Goal: Obtain resource: Obtain resource

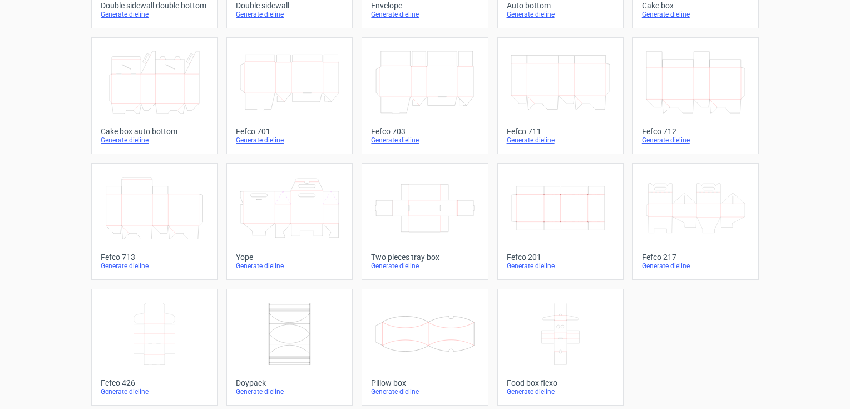
scroll to position [282, 0]
click at [528, 213] on icon "Width Depth Height" at bounding box center [560, 207] width 98 height 62
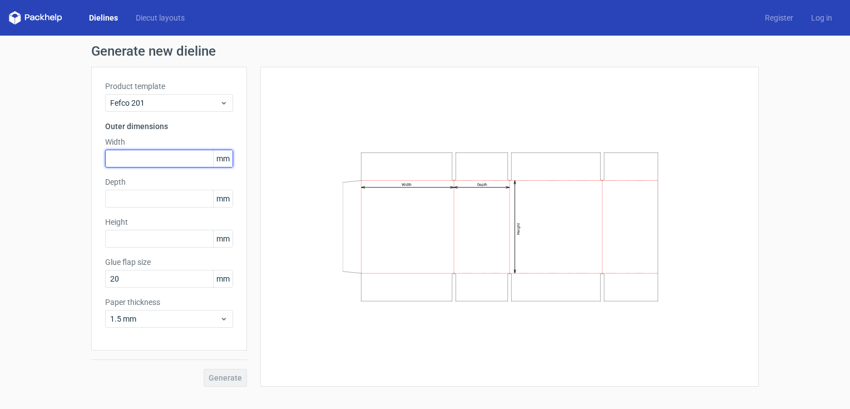
click at [114, 166] on input "text" at bounding box center [169, 159] width 128 height 18
type input "260"
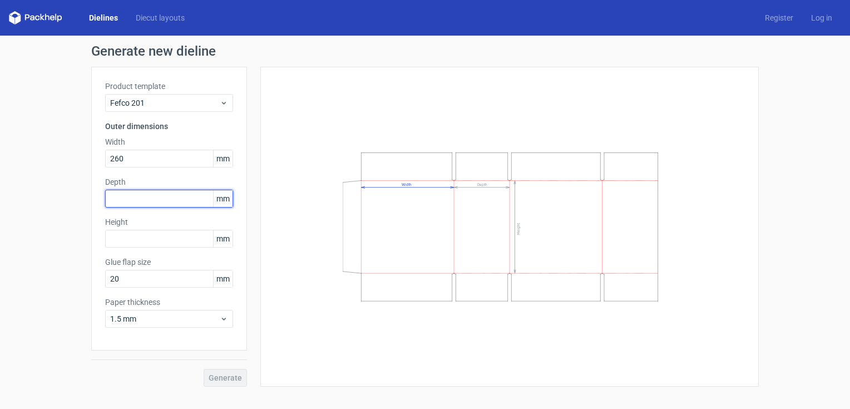
click at [124, 198] on input "text" at bounding box center [169, 199] width 128 height 18
type input "260"
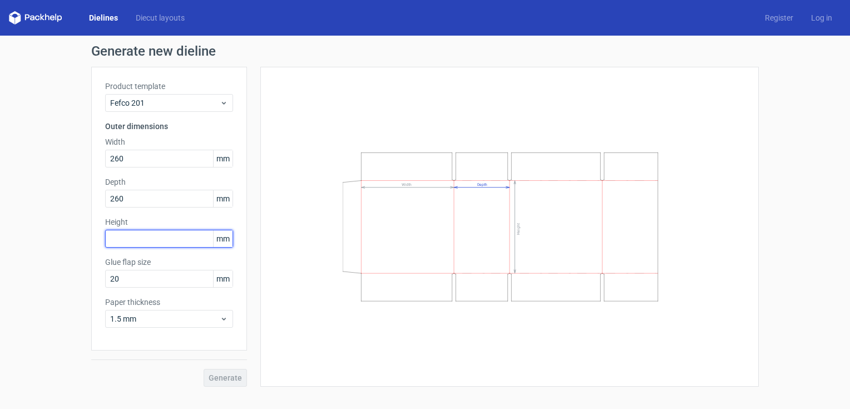
click at [120, 243] on input "text" at bounding box center [169, 239] width 128 height 18
type input "225"
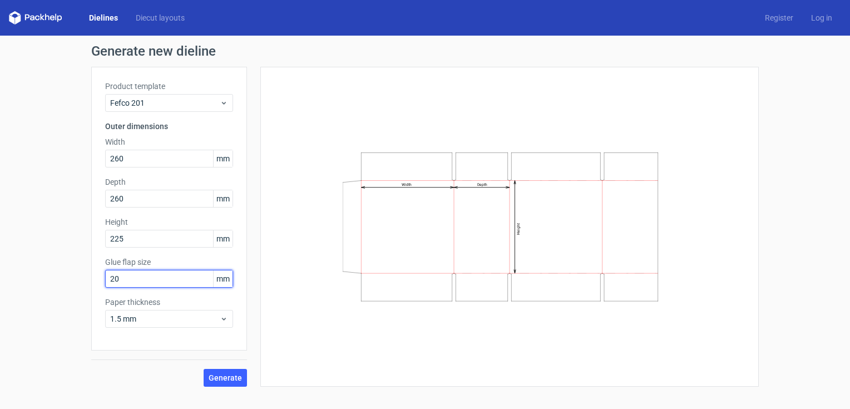
drag, startPoint x: 116, startPoint y: 278, endPoint x: 100, endPoint y: 278, distance: 15.6
click at [100, 278] on div "Product template Fefco 201 Outer dimensions Width 260 mm Depth 260 mm Height 22…" at bounding box center [169, 209] width 156 height 284
type input "30"
click at [220, 378] on span "Generate" at bounding box center [225, 378] width 33 height 8
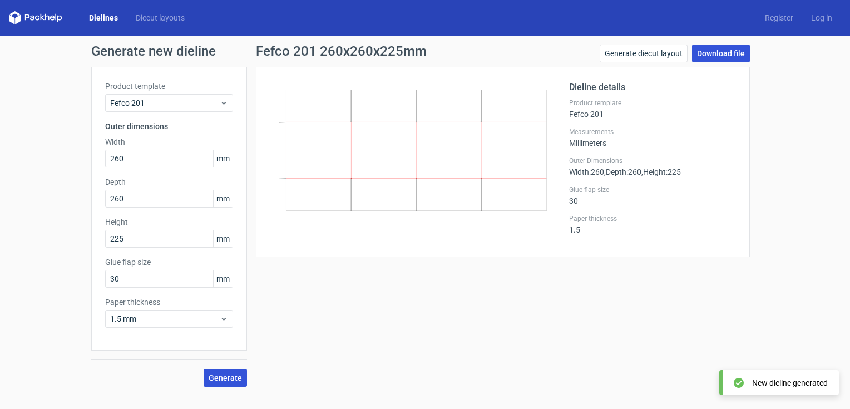
click at [727, 54] on link "Download file" at bounding box center [721, 54] width 58 height 18
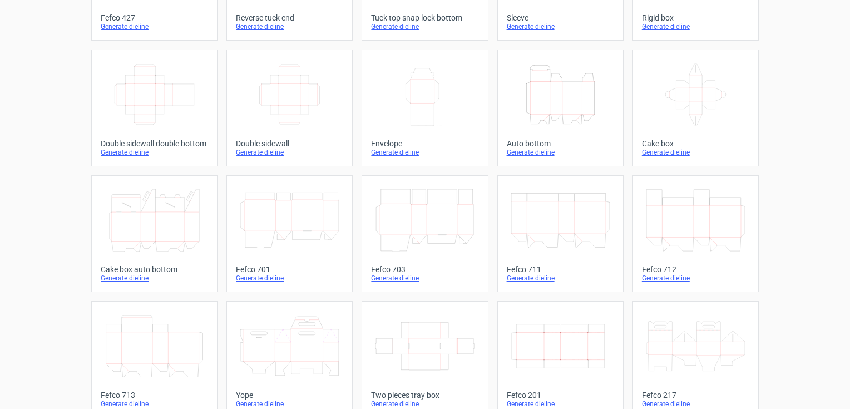
scroll to position [142, 0]
click at [529, 95] on icon "Height Depth Width" at bounding box center [560, 96] width 98 height 62
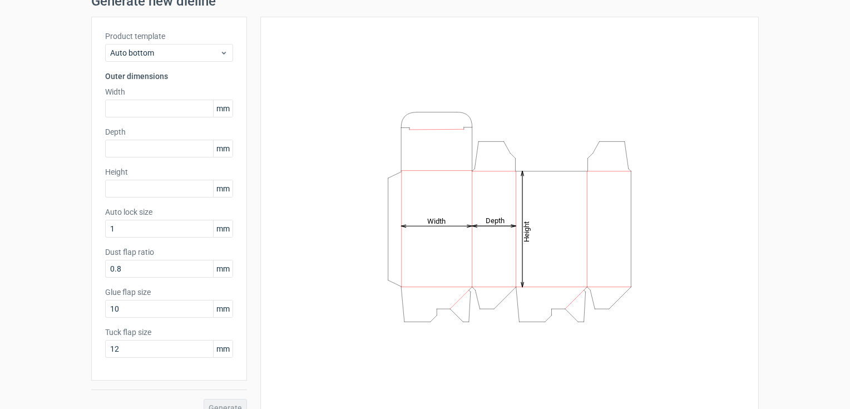
scroll to position [49, 0]
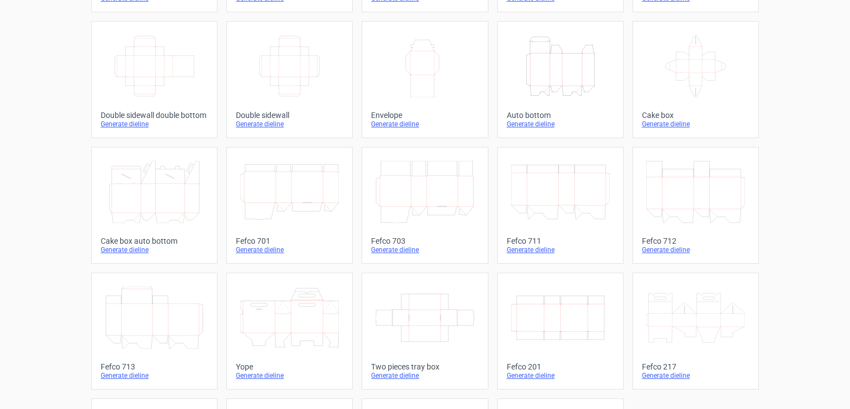
scroll to position [216, 0]
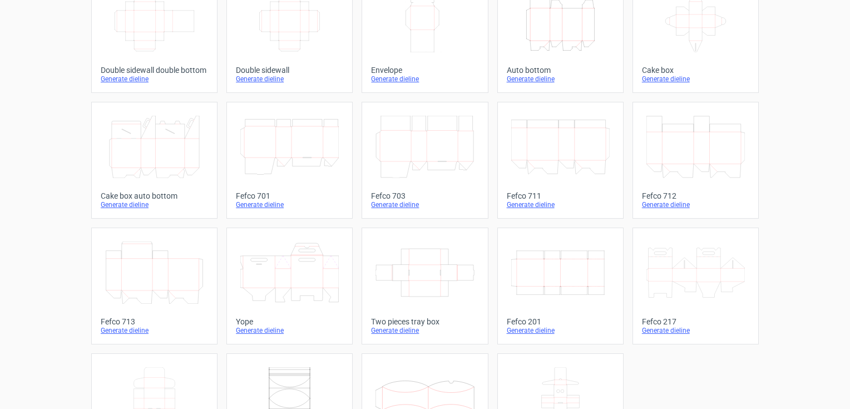
click at [174, 268] on icon at bounding box center [154, 272] width 98 height 62
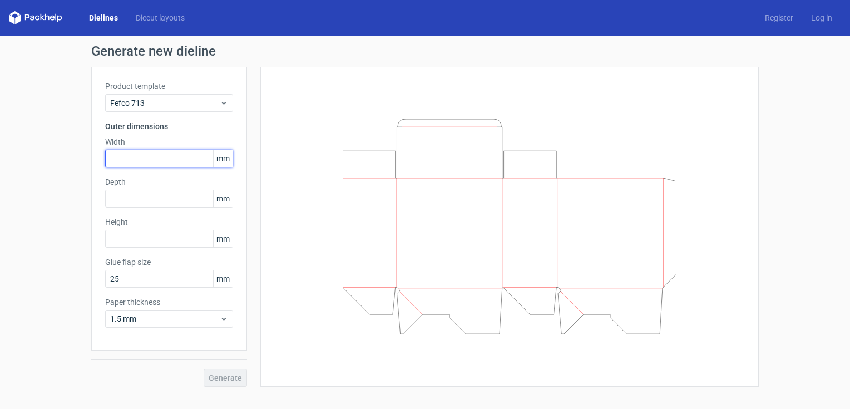
click at [120, 161] on input "text" at bounding box center [169, 159] width 128 height 18
type input "200"
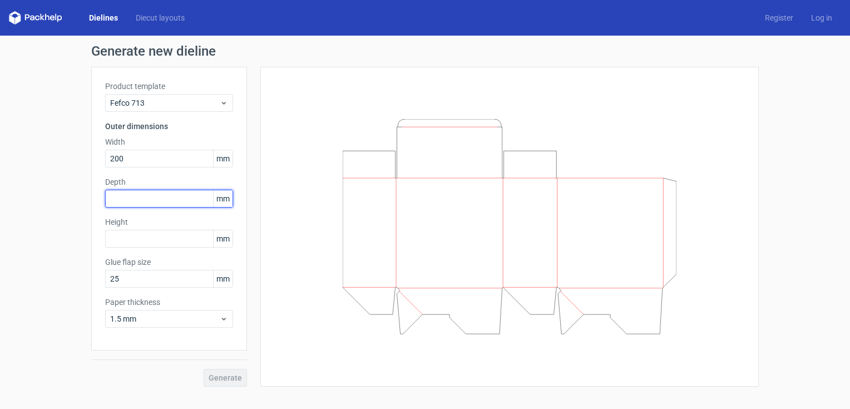
click at [114, 199] on input "text" at bounding box center [169, 199] width 128 height 18
type input "85"
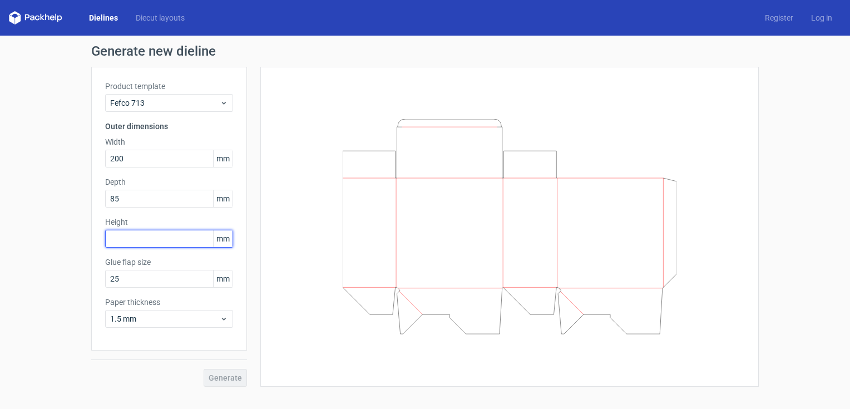
click at [111, 241] on input "text" at bounding box center [169, 239] width 128 height 18
type input "85"
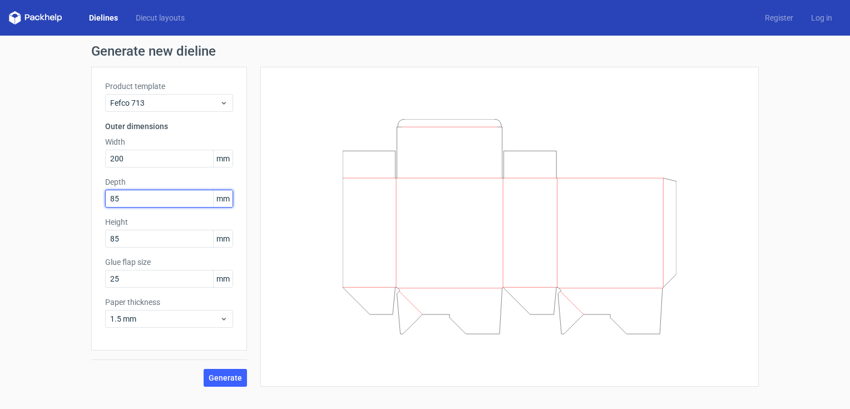
drag, startPoint x: 120, startPoint y: 195, endPoint x: 80, endPoint y: 195, distance: 40.1
click at [80, 195] on div "Generate new dieline Product template Fefco 713 Outer dimensions Width 200 mm D…" at bounding box center [425, 216] width 850 height 360
type input "130"
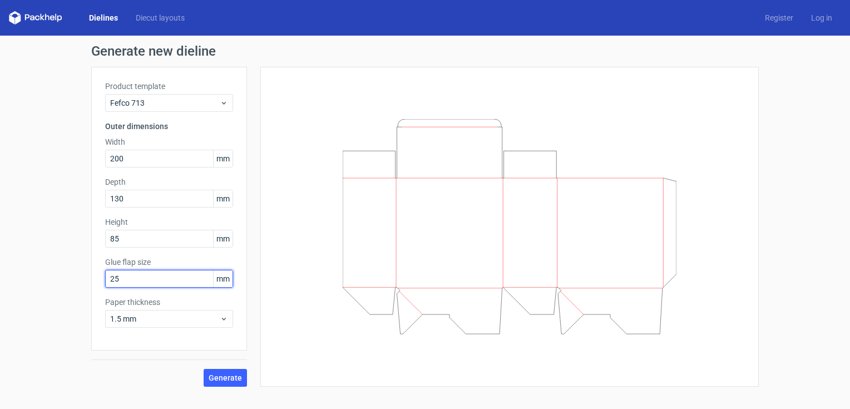
drag, startPoint x: 122, startPoint y: 279, endPoint x: 88, endPoint y: 284, distance: 33.8
click at [88, 283] on div "Generate new dieline Product template Fefco 713 Outer dimensions Width 200 mm D…" at bounding box center [425, 216] width 850 height 360
drag, startPoint x: 118, startPoint y: 278, endPoint x: 82, endPoint y: 274, distance: 35.8
click at [82, 274] on div "Generate new dieline Product template Fefco 713 Outer dimensions Width 200 mm D…" at bounding box center [425, 216] width 850 height 360
type input "30"
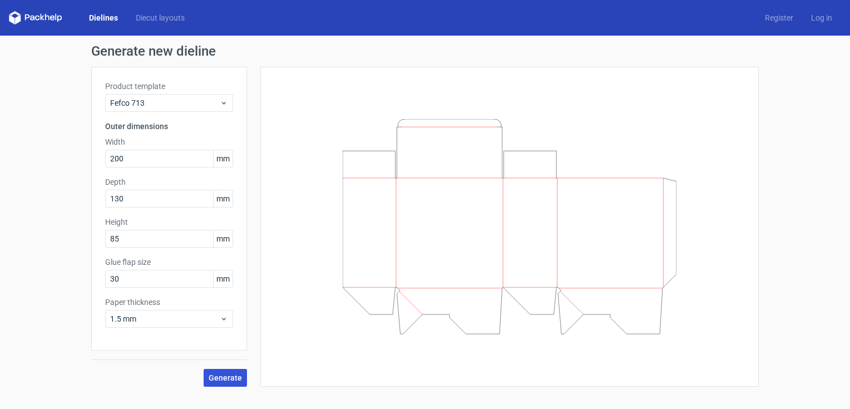
click at [227, 374] on span "Generate" at bounding box center [225, 378] width 33 height 8
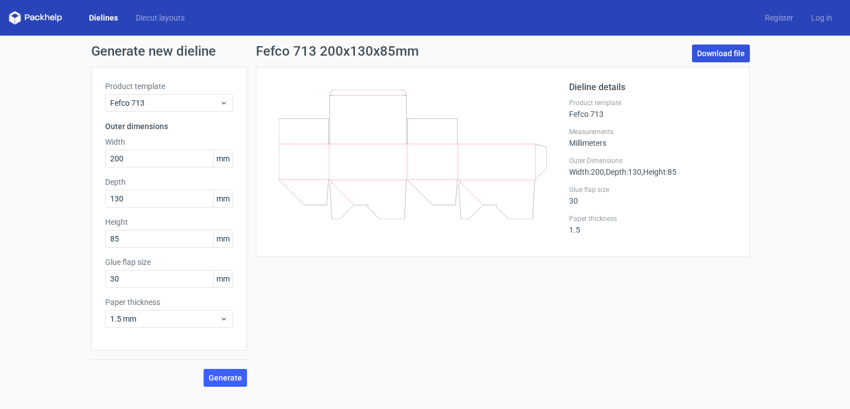
click at [719, 53] on link "Download file" at bounding box center [721, 54] width 58 height 18
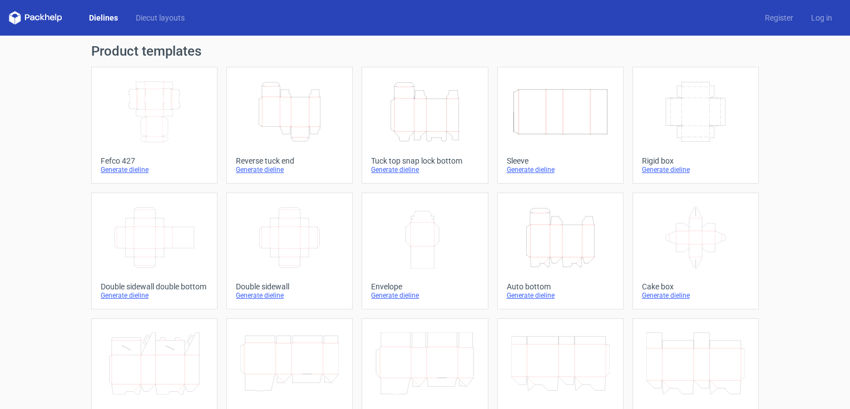
click at [552, 226] on icon "Height Depth Width" at bounding box center [560, 237] width 98 height 62
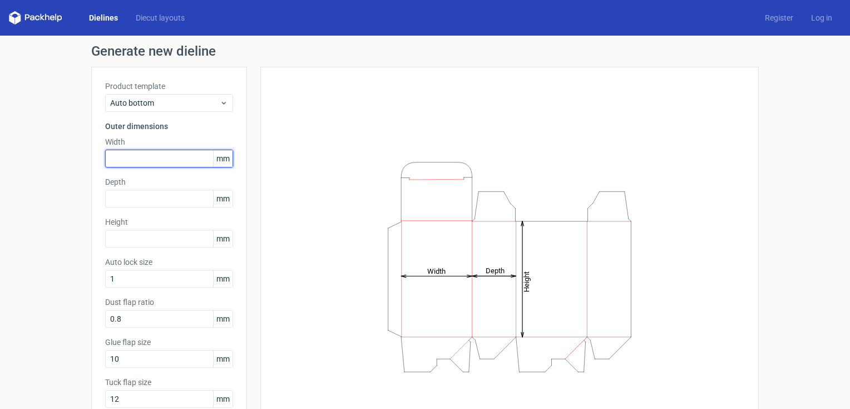
click at [111, 156] on input "text" at bounding box center [169, 159] width 128 height 18
type input "200"
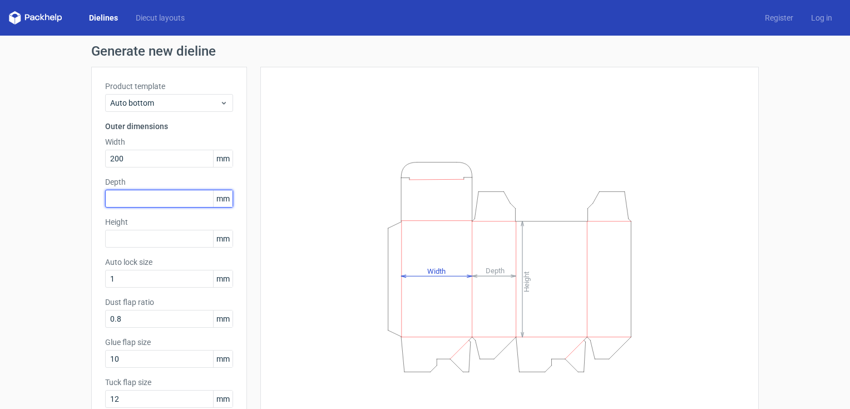
click at [115, 196] on input "text" at bounding box center [169, 199] width 128 height 18
type input "130"
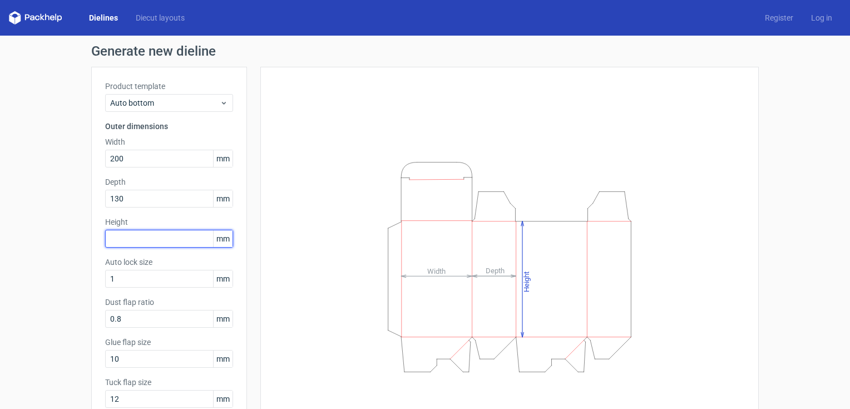
click at [110, 241] on input "text" at bounding box center [169, 239] width 128 height 18
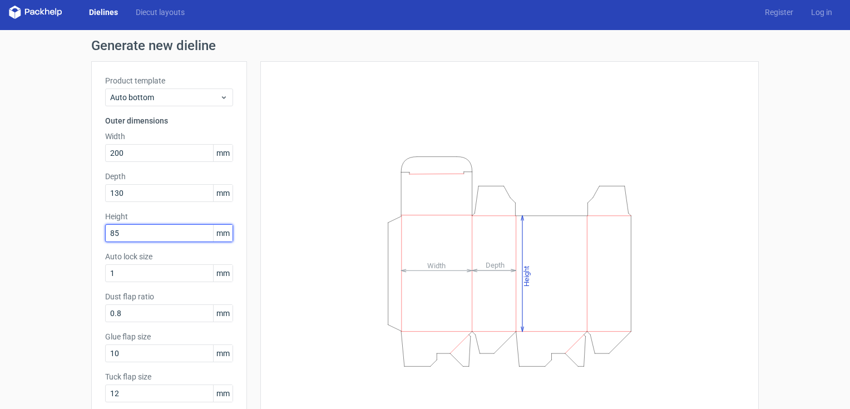
scroll to position [13, 0]
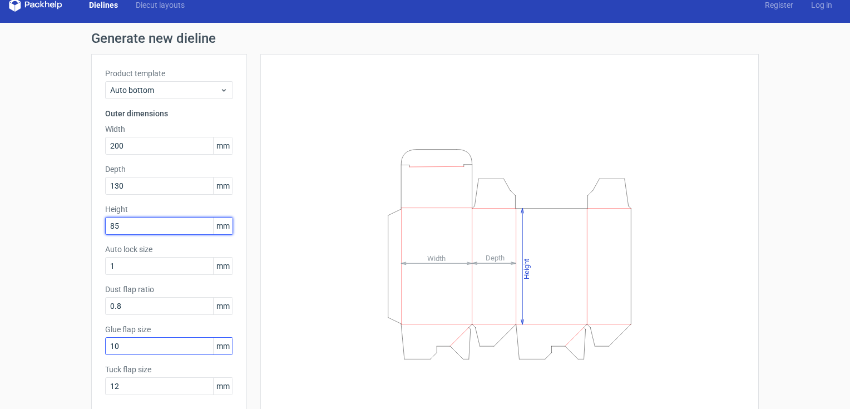
type input "85"
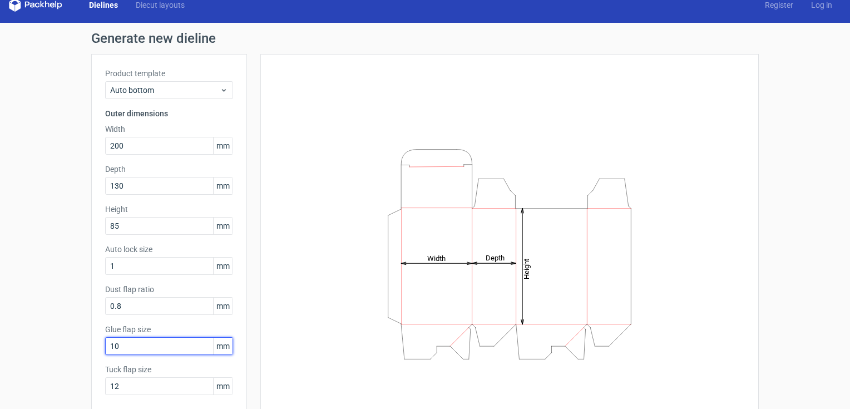
drag, startPoint x: 117, startPoint y: 346, endPoint x: 98, endPoint y: 345, distance: 18.4
click at [98, 345] on div "Product template Auto bottom Outer dimensions Width 200 mm Depth 130 mm Height …" at bounding box center [169, 236] width 156 height 364
type input "2"
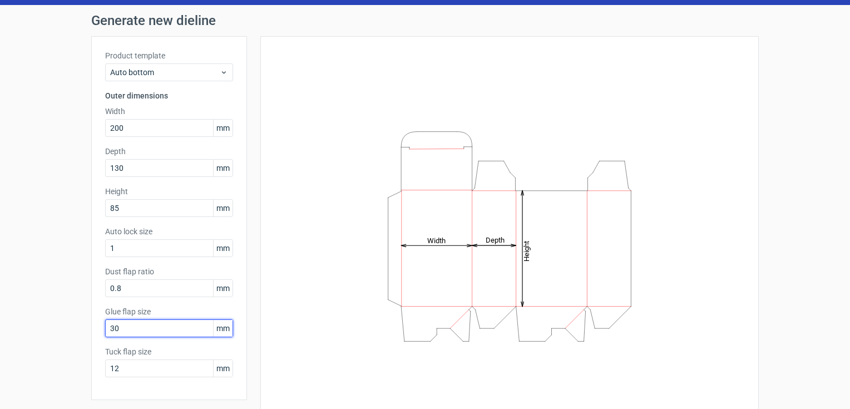
scroll to position [67, 0]
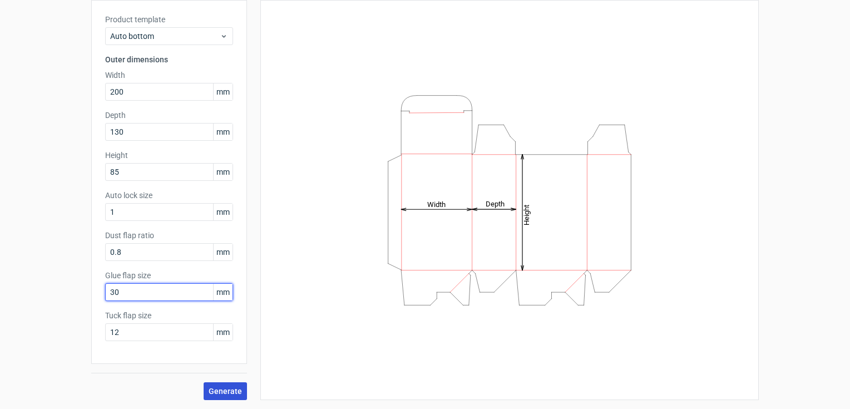
type input "30"
click at [229, 392] on span "Generate" at bounding box center [225, 391] width 33 height 8
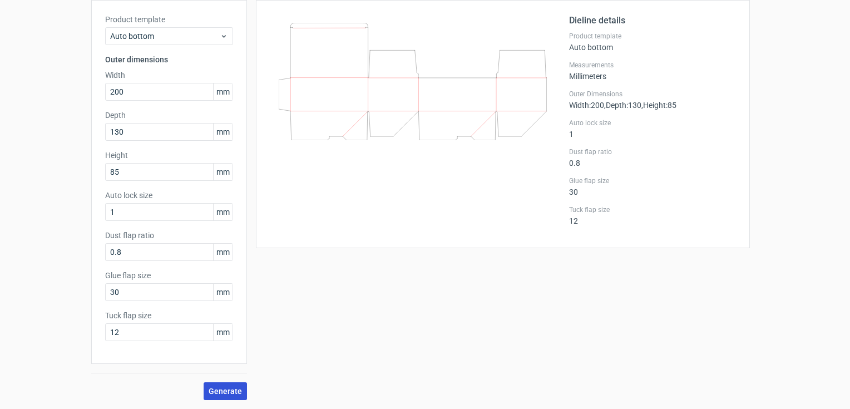
click at [219, 393] on span "Generate" at bounding box center [225, 391] width 33 height 8
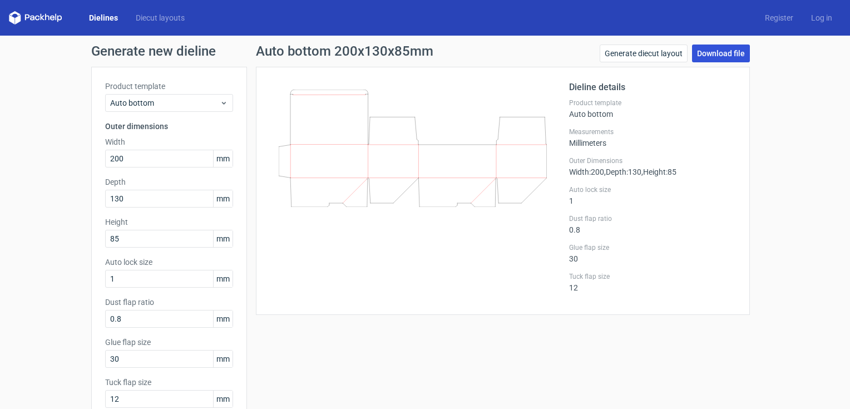
click at [718, 51] on link "Download file" at bounding box center [721, 54] width 58 height 18
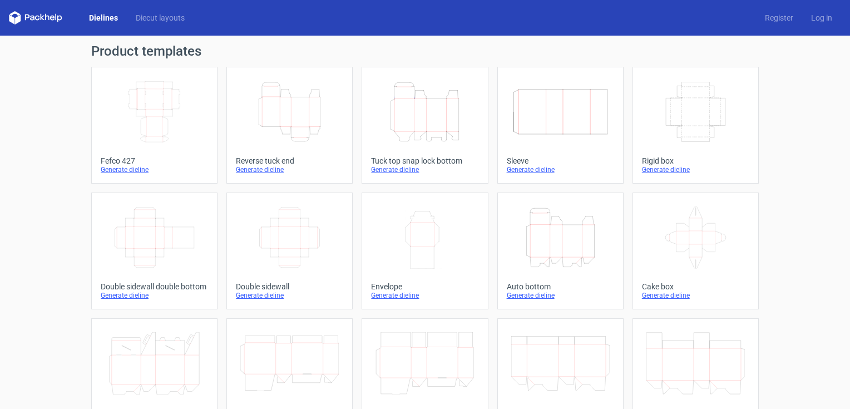
click at [413, 112] on icon "Height Depth Width" at bounding box center [425, 112] width 98 height 62
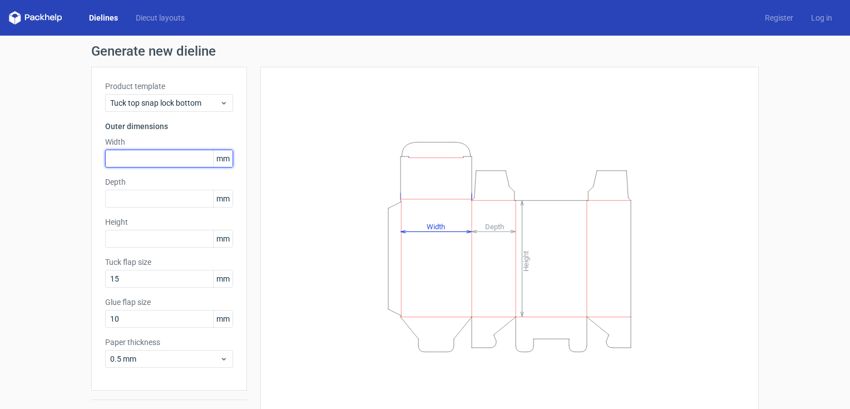
click at [114, 159] on input "text" at bounding box center [169, 159] width 128 height 18
type input "180"
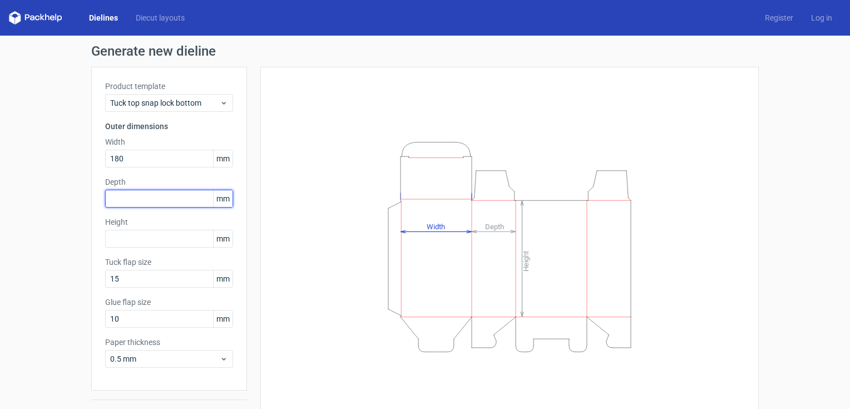
click at [109, 196] on input "text" at bounding box center [169, 199] width 128 height 18
click at [114, 200] on input "180" at bounding box center [169, 199] width 128 height 18
type input "100"
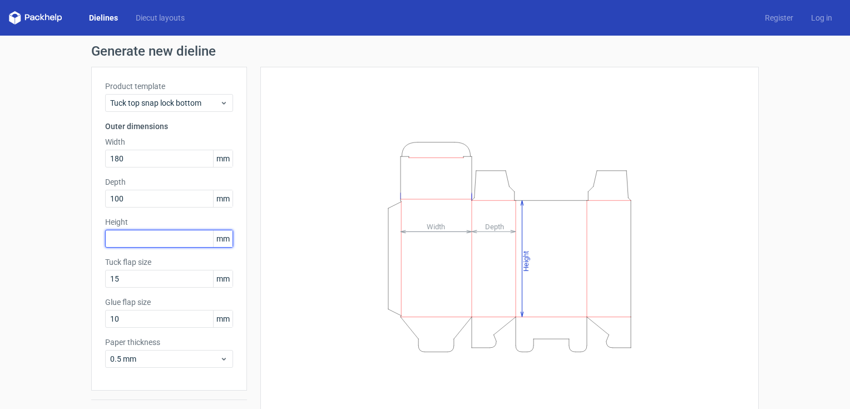
click at [113, 243] on input "text" at bounding box center [169, 239] width 128 height 18
type input "100"
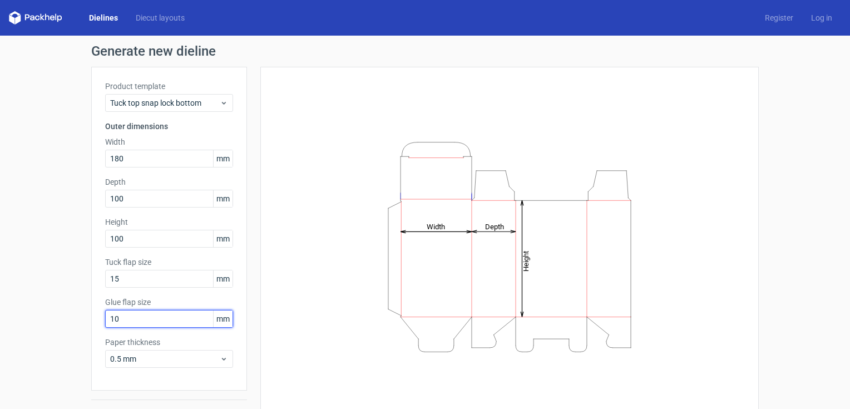
drag, startPoint x: 116, startPoint y: 319, endPoint x: 108, endPoint y: 318, distance: 7.4
click at [108, 318] on input "10" at bounding box center [169, 319] width 128 height 18
type input "15"
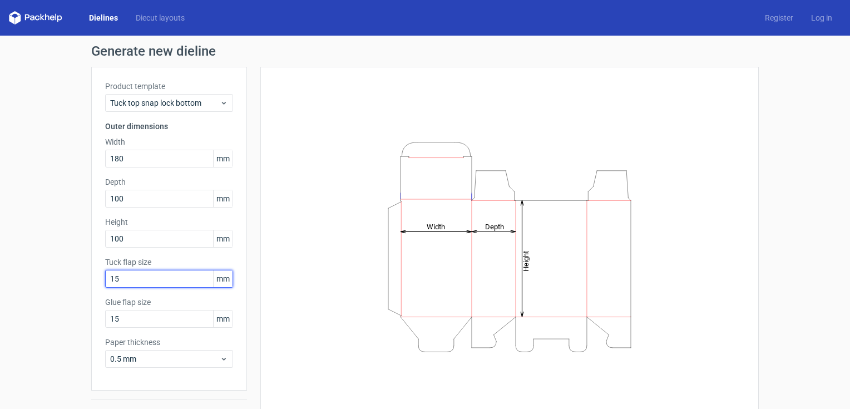
drag, startPoint x: 112, startPoint y: 280, endPoint x: 104, endPoint y: 280, distance: 7.8
click at [105, 280] on input "15" at bounding box center [169, 279] width 128 height 18
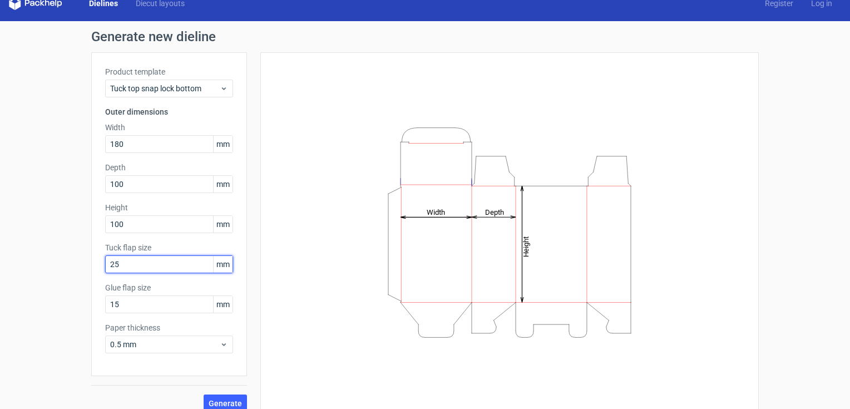
scroll to position [27, 0]
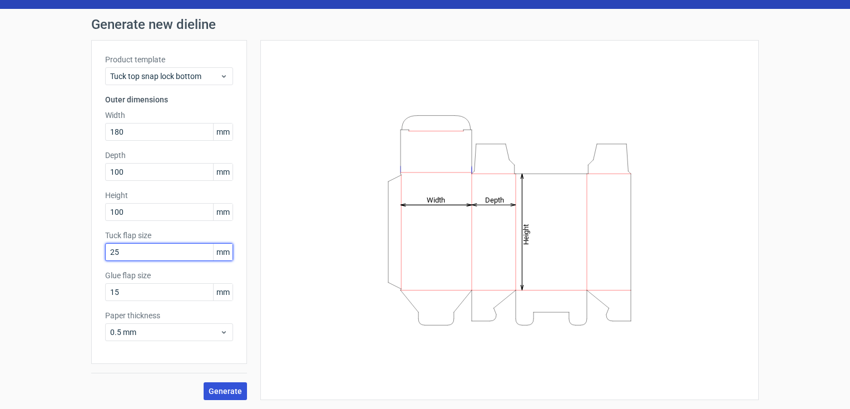
type input "25"
click at [227, 389] on span "Generate" at bounding box center [225, 391] width 33 height 8
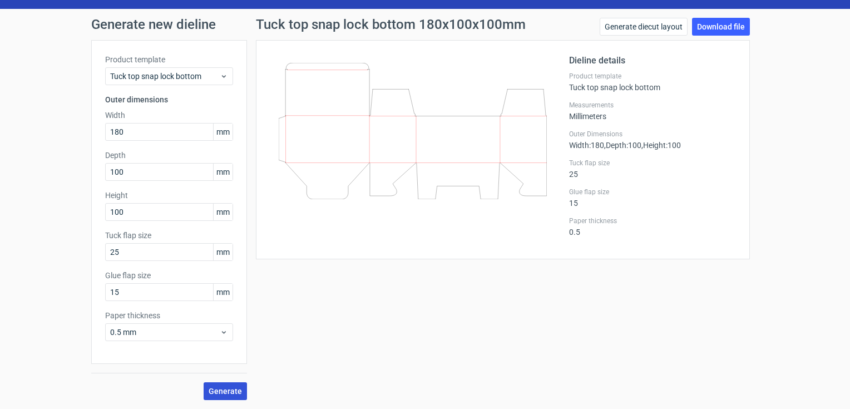
click at [226, 389] on span "Generate" at bounding box center [225, 391] width 33 height 8
click at [718, 27] on link "Download file" at bounding box center [721, 27] width 58 height 18
